Goal: Navigation & Orientation: Find specific page/section

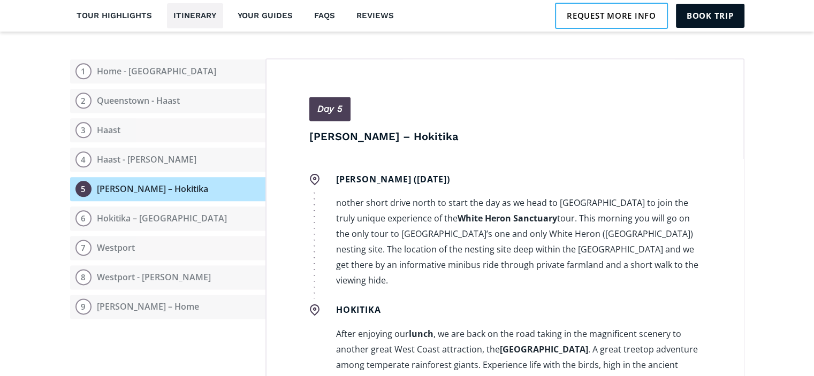
scroll to position [1970, 0]
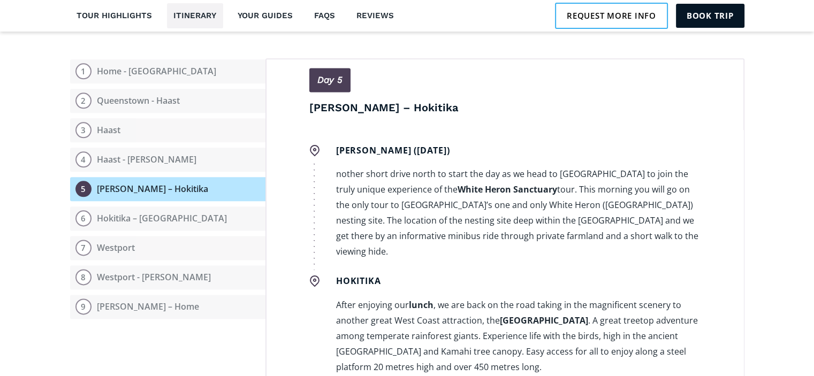
click at [744, 322] on div "Day 1 Home - Queenstown Whanganui (September 18th) Depart Whanganui Racecourse …" at bounding box center [505, 218] width 479 height 321
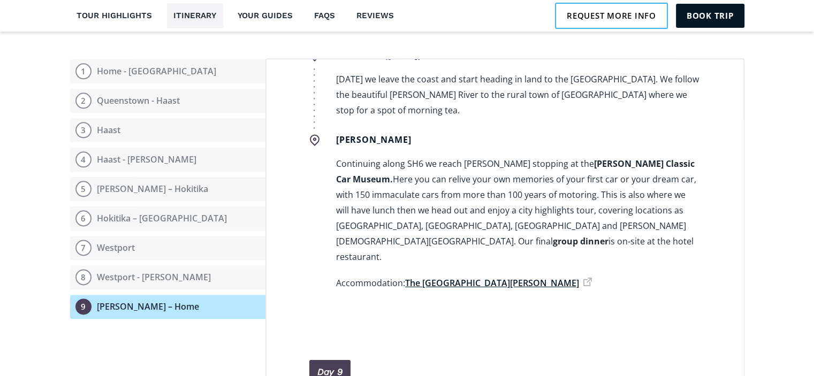
scroll to position [3945, 0]
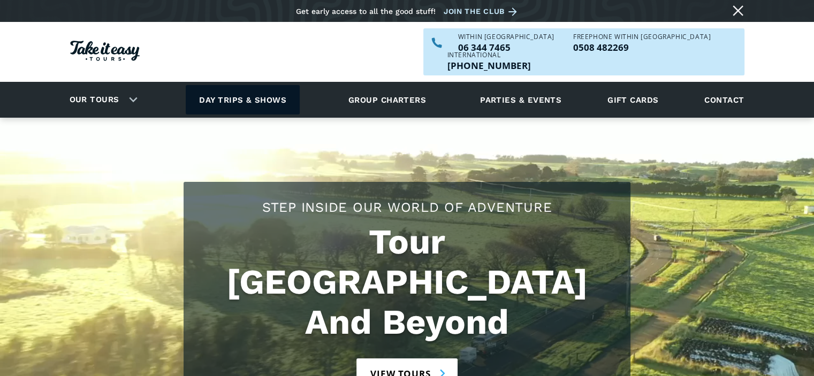
click at [252, 85] on link "Day trips & shows" at bounding box center [243, 99] width 114 height 29
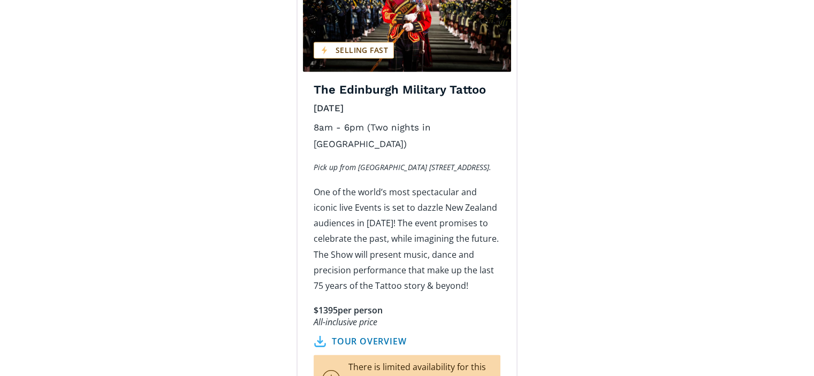
scroll to position [1799, 0]
